Goal: Task Accomplishment & Management: Manage account settings

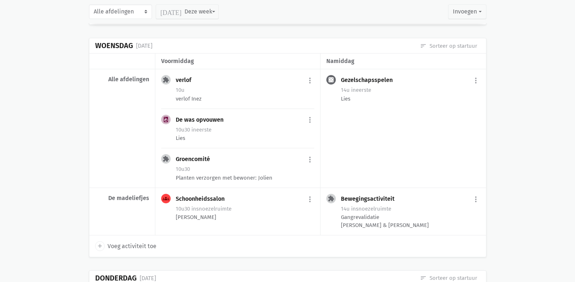
scroll to position [584, 0]
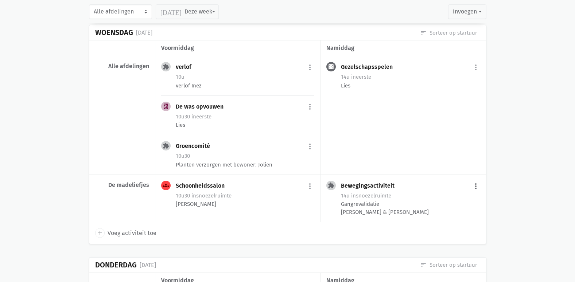
click at [479, 188] on button "more_vert" at bounding box center [476, 186] width 9 height 14
click at [449, 197] on link "edit Bewerk" at bounding box center [452, 202] width 75 height 12
select select "14:00"
select select "15:00"
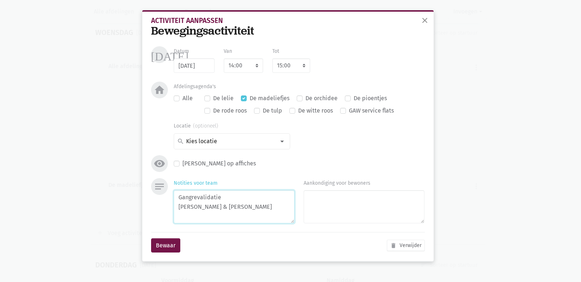
drag, startPoint x: 204, startPoint y: 215, endPoint x: 175, endPoint y: 216, distance: 29.6
click at [175, 216] on textarea "Gangrevalidatie [PERSON_NAME] & [PERSON_NAME]" at bounding box center [234, 206] width 121 height 33
type textarea "Gangrevalidatie [PERSON_NAME] & [PERSON_NAME]"
click at [172, 242] on button "Bewaar" at bounding box center [165, 246] width 29 height 15
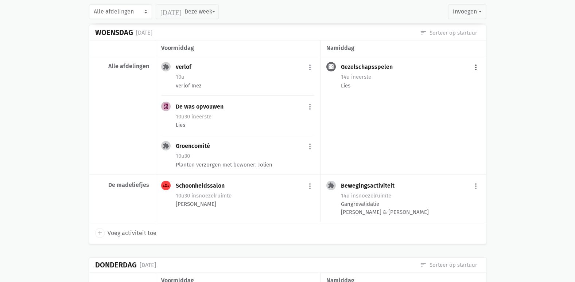
click at [474, 67] on button "more_vert" at bounding box center [476, 68] width 9 height 14
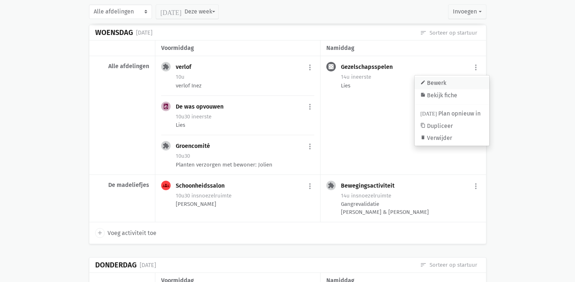
click at [441, 81] on link "edit Bewerk" at bounding box center [452, 83] width 75 height 12
select select "14:00"
select select "15:00"
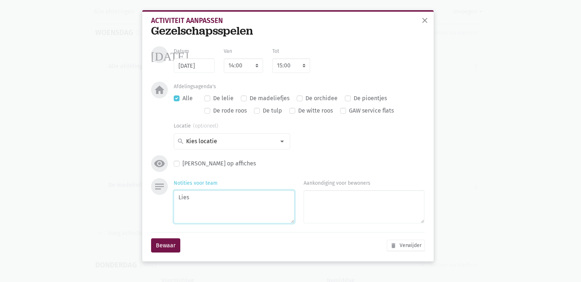
click at [230, 201] on textarea "Lies" at bounding box center [234, 206] width 121 height 33
type textarea "Lies & Jolien"
click at [171, 241] on button "Bewaar" at bounding box center [165, 246] width 29 height 15
